Goal: Task Accomplishment & Management: Manage account settings

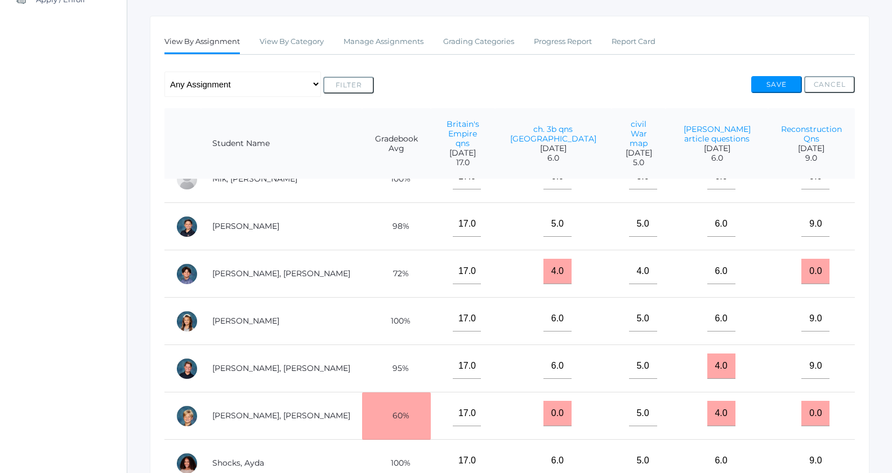
scroll to position [552, 0]
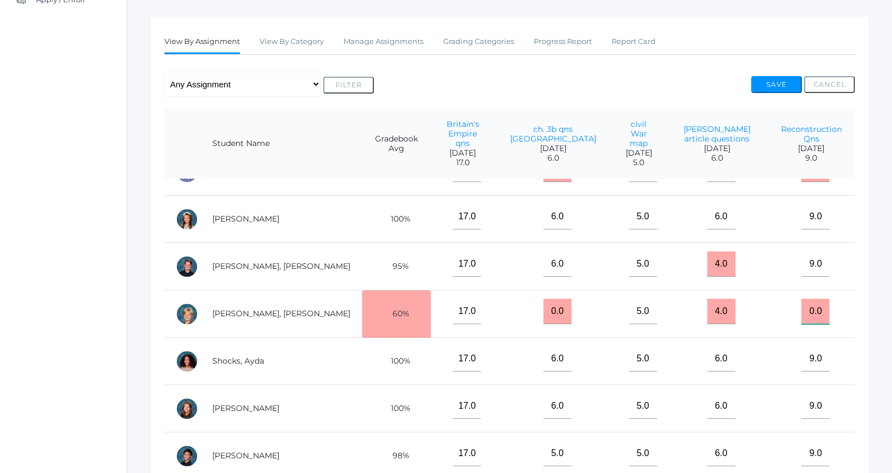
drag, startPoint x: 817, startPoint y: 295, endPoint x: 794, endPoint y: 292, distance: 22.7
click at [802, 299] on input "0.0" at bounding box center [816, 311] width 28 height 25
type input "8"
click at [781, 83] on button "Save" at bounding box center [777, 84] width 51 height 17
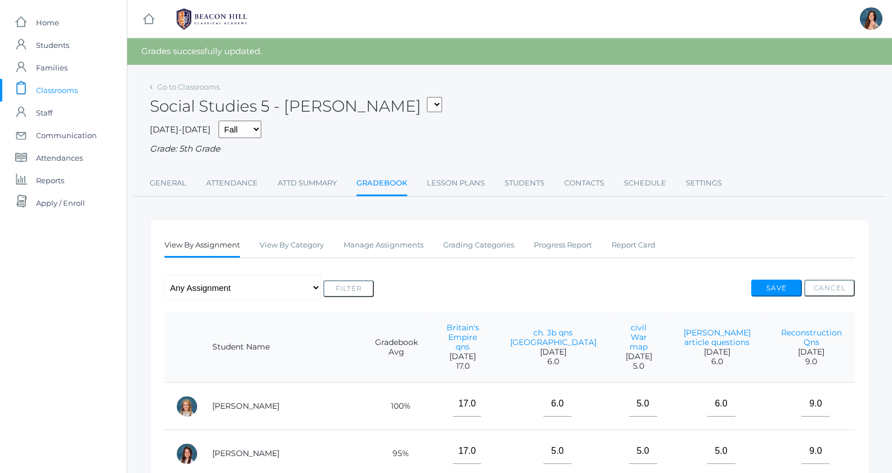
select select "1967"
click option "05LA - Language Arts 5 [PERSON_NAME]" at bounding box center [0, 0] width 0 height 0
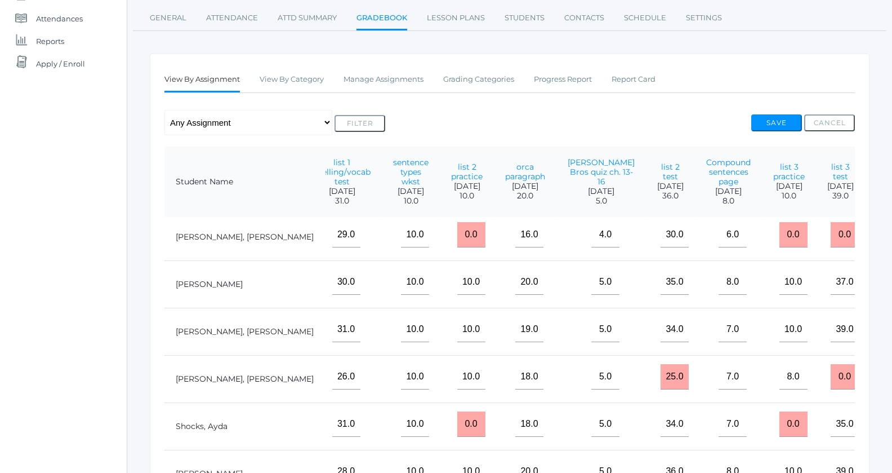
scroll to position [571, 430]
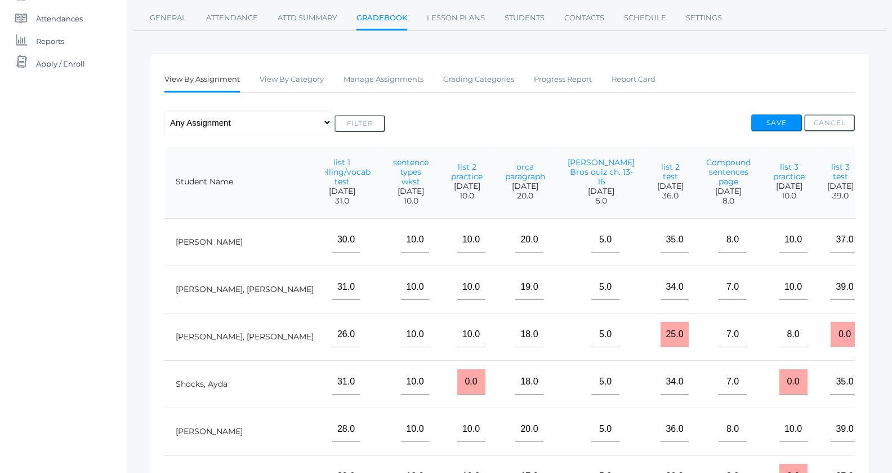
drag, startPoint x: 833, startPoint y: 334, endPoint x: 805, endPoint y: 336, distance: 28.3
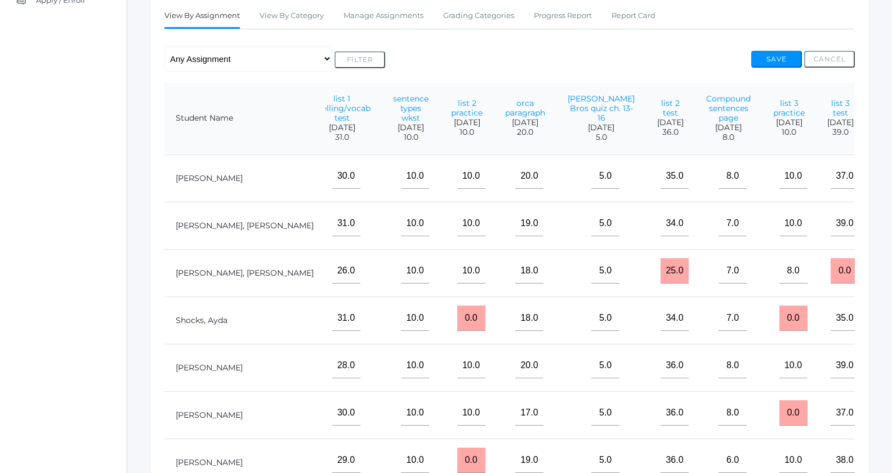
scroll to position [297, 0]
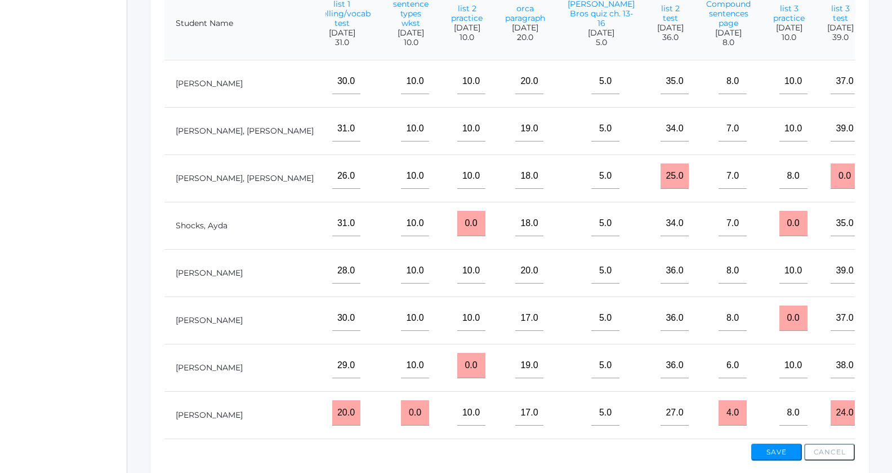
type input "4"
drag, startPoint x: 768, startPoint y: 179, endPoint x: 741, endPoint y: 174, distance: 26.9
click at [831, 174] on input "0.0" at bounding box center [845, 175] width 28 height 25
type input "32"
click at [775, 450] on button "Save" at bounding box center [777, 451] width 51 height 17
